Goal: Obtain resource: Download file/media

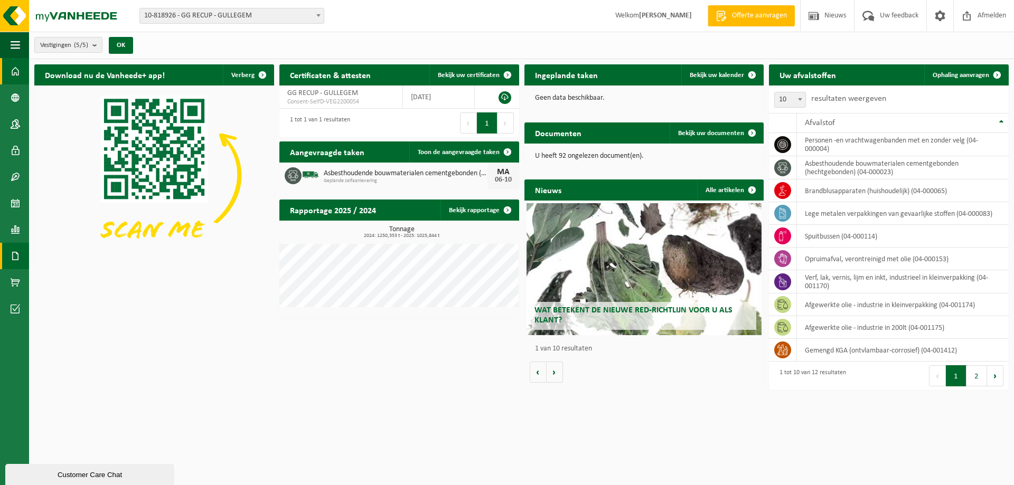
click at [22, 260] on link "Documenten" at bounding box center [14, 256] width 29 height 26
click at [15, 251] on span at bounding box center [16, 256] width 10 height 26
click at [82, 281] on span "Documenten" at bounding box center [80, 279] width 39 height 20
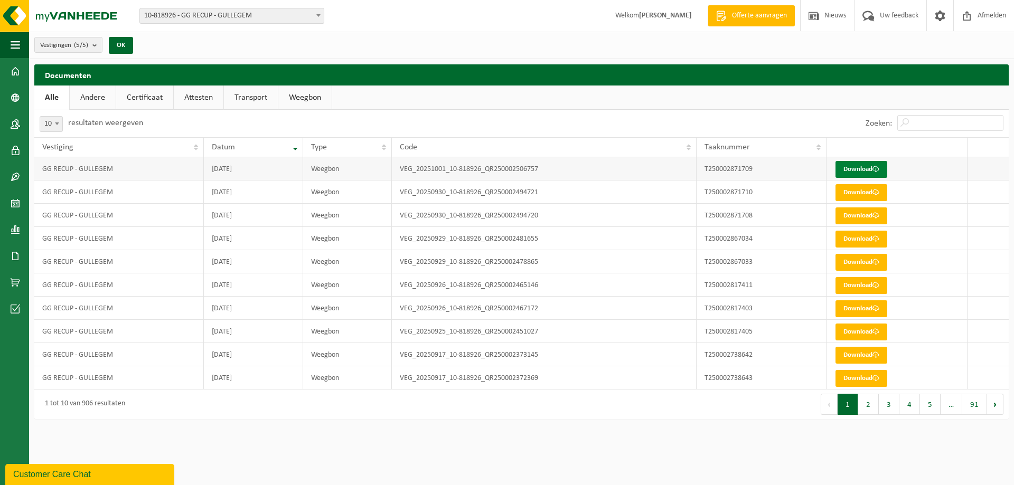
click at [860, 168] on link "Download" at bounding box center [861, 169] width 52 height 17
